Goal: Navigation & Orientation: Find specific page/section

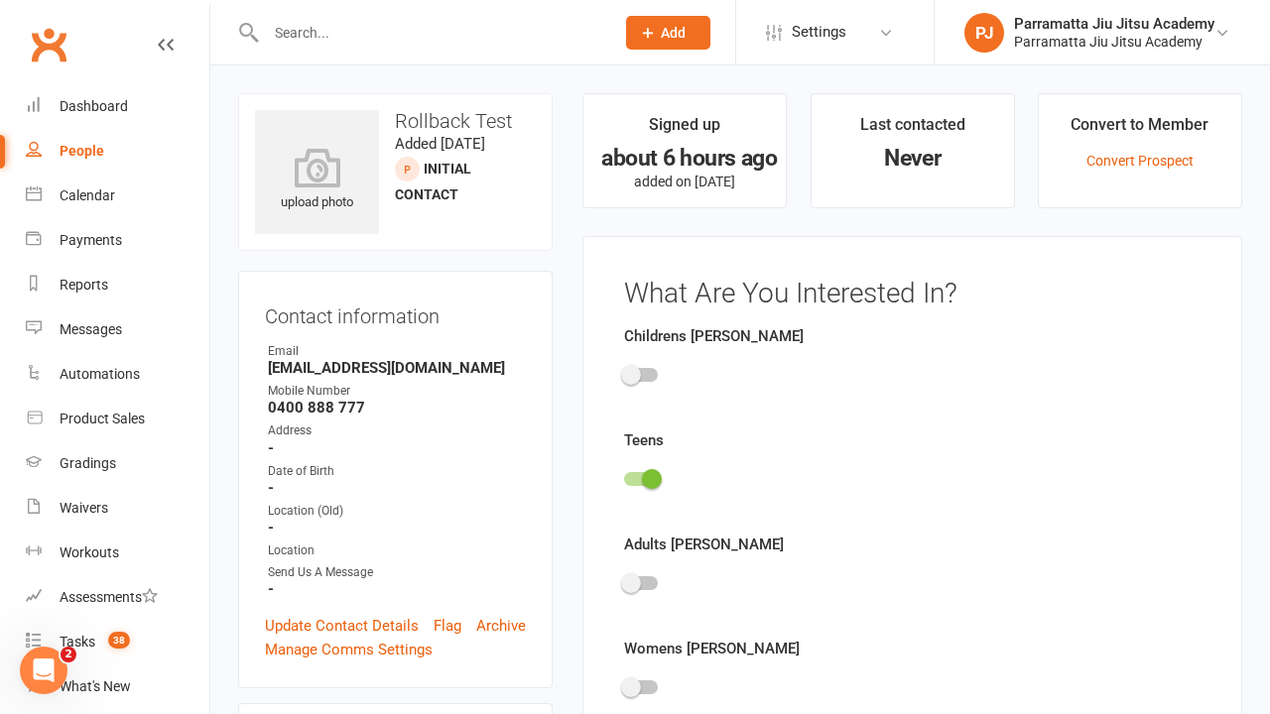
scroll to position [137, 0]
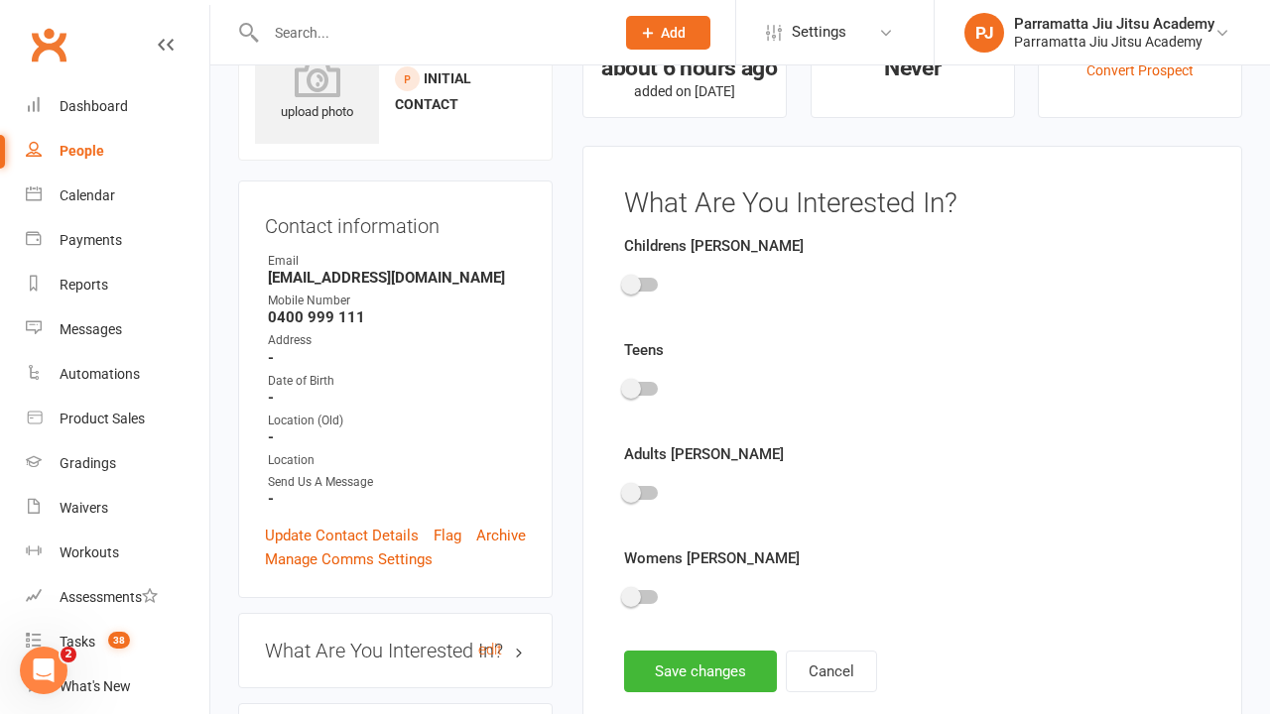
scroll to position [137, 0]
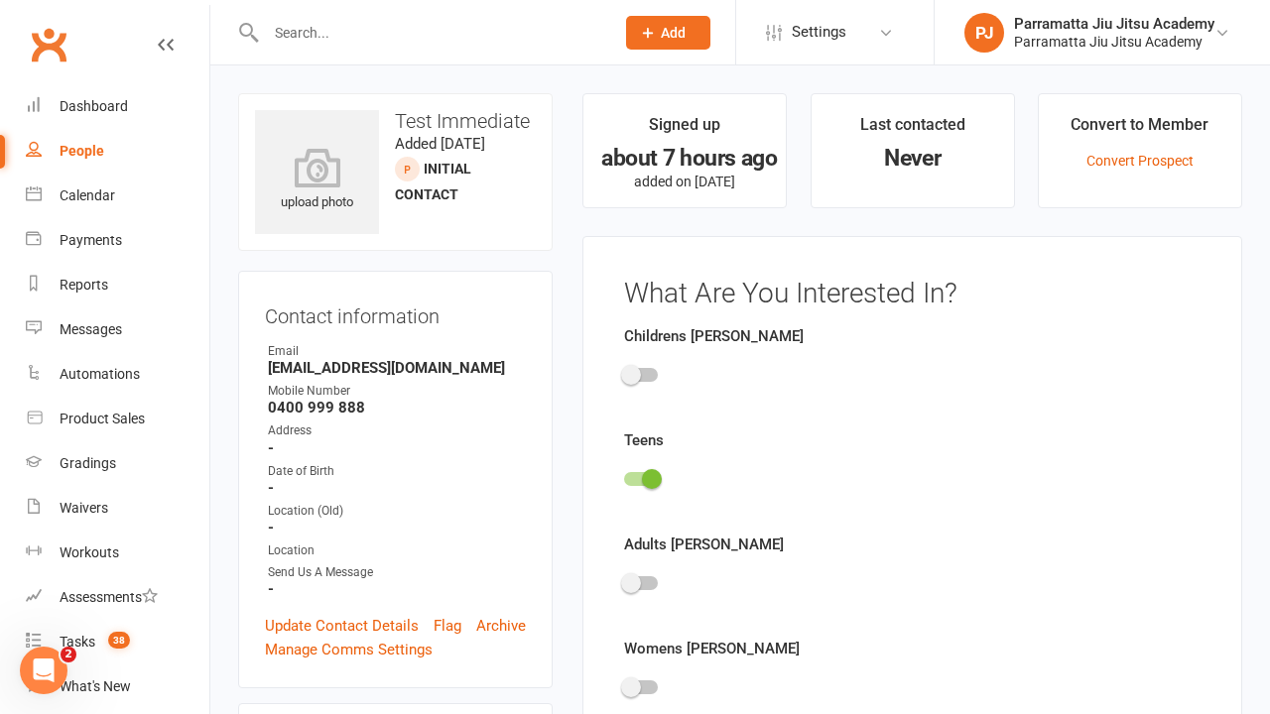
scroll to position [137, 0]
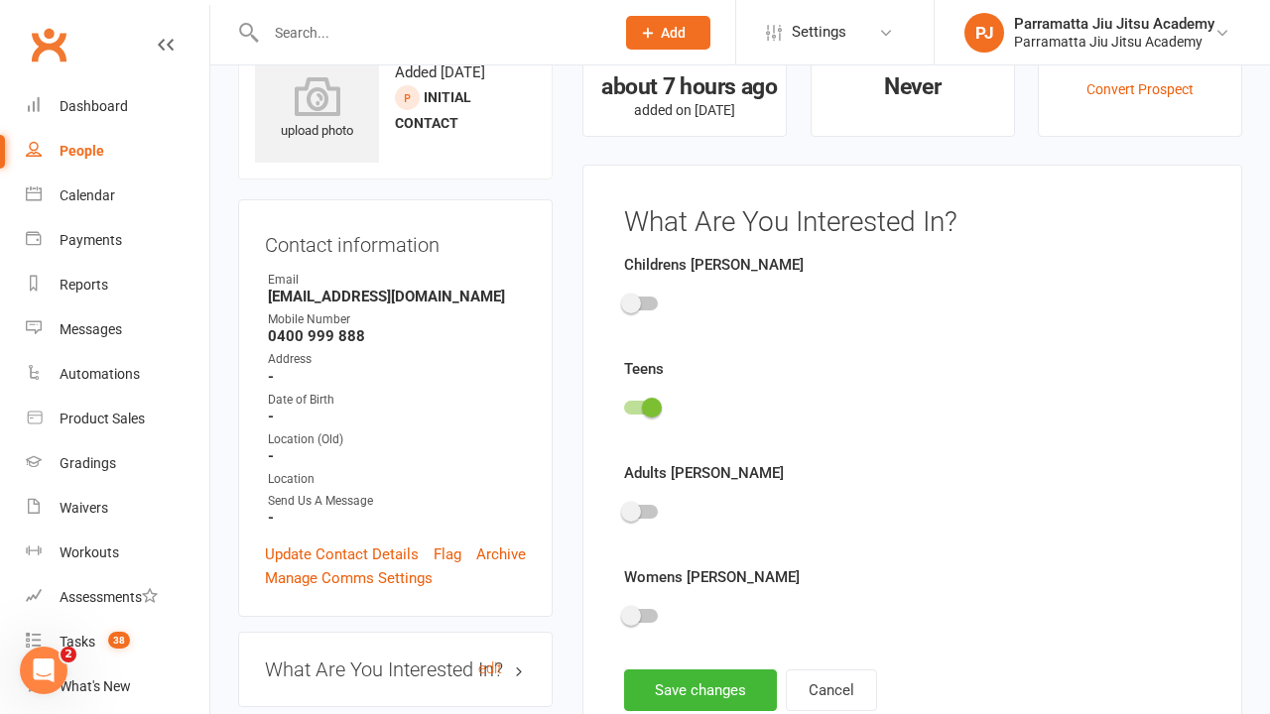
scroll to position [137, 0]
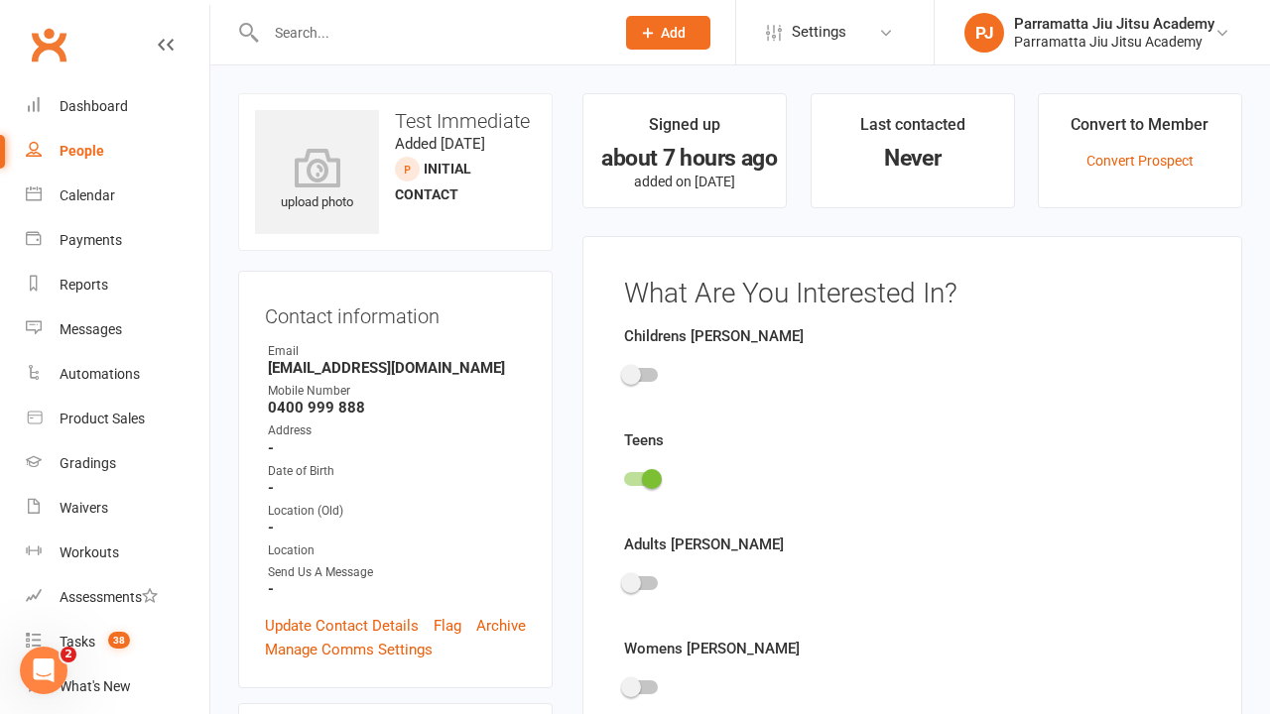
scroll to position [137, 0]
